Goal: Transaction & Acquisition: Purchase product/service

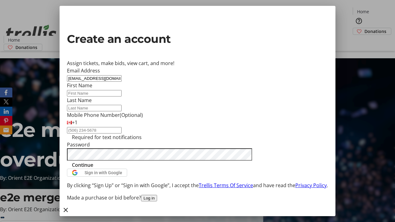
type input "[EMAIL_ADDRESS][DOMAIN_NAME]"
type input "[PERSON_NAME]"
click at [93, 169] on span "Continue" at bounding box center [82, 164] width 21 height 7
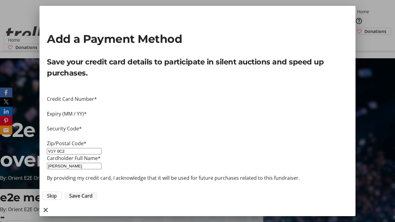
type input "V1Y 0C2"
click at [93, 192] on span "Save Card" at bounding box center [80, 195] width 23 height 7
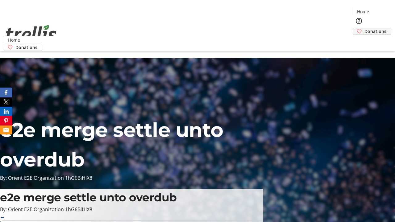
click at [364, 28] on span "Donations" at bounding box center [375, 31] width 22 height 6
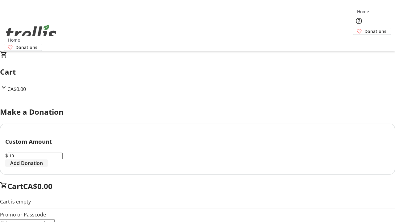
click at [43, 167] on span "Add Donation" at bounding box center [26, 162] width 33 height 7
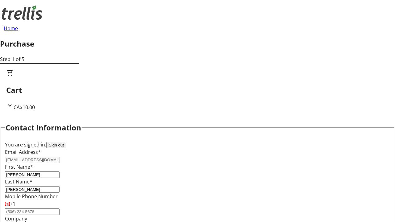
select select "BC"
select select "CA"
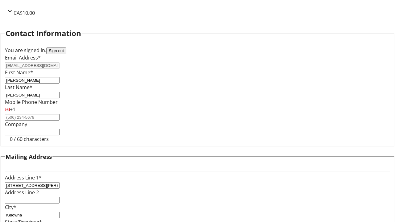
type input "V1Y 0C2"
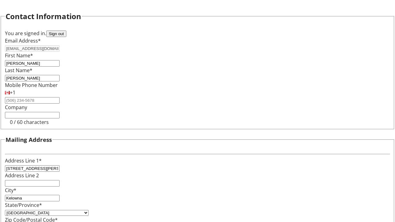
scroll to position [118, 0]
